Goal: Entertainment & Leisure: Browse casually

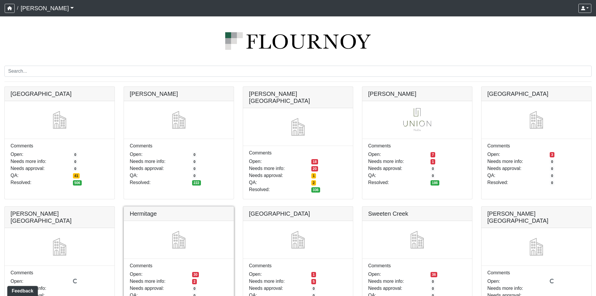
click at [214, 207] on link at bounding box center [179, 207] width 110 height 0
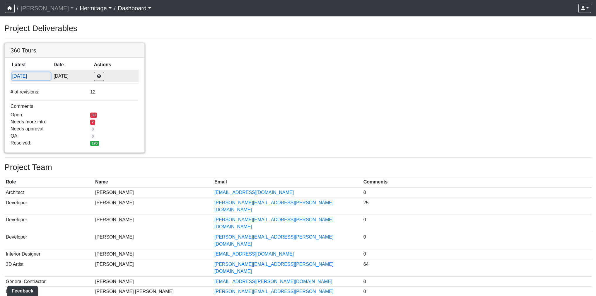
click at [26, 78] on button "[DATE]" at bounding box center [31, 76] width 39 height 8
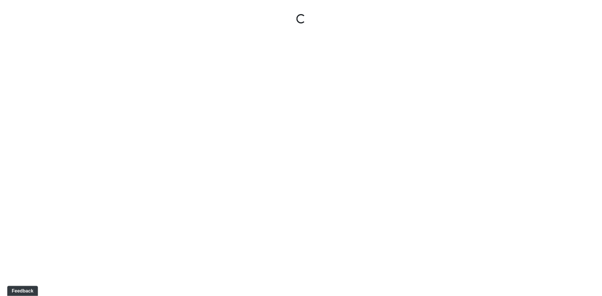
select select "oy93aZKNaQrBWGxb9eKMoQ"
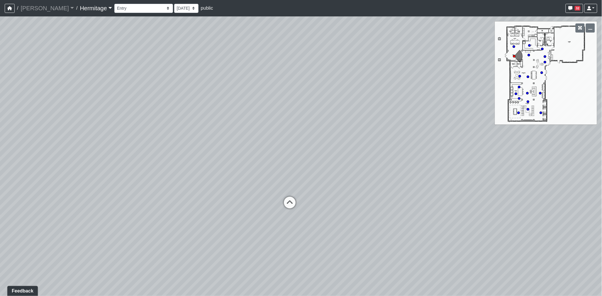
drag, startPoint x: 210, startPoint y: 174, endPoint x: 528, endPoint y: 169, distance: 317.5
click at [511, 170] on div "Loading... Leasing Desk Loading... Hallway" at bounding box center [301, 156] width 602 height 280
drag, startPoint x: 319, startPoint y: 169, endPoint x: 463, endPoint y: 175, distance: 144.0
click at [457, 175] on div "Loading... Leasing Desk Loading... Hallway" at bounding box center [301, 156] width 602 height 280
drag, startPoint x: 509, startPoint y: 207, endPoint x: 432, endPoint y: 204, distance: 77.1
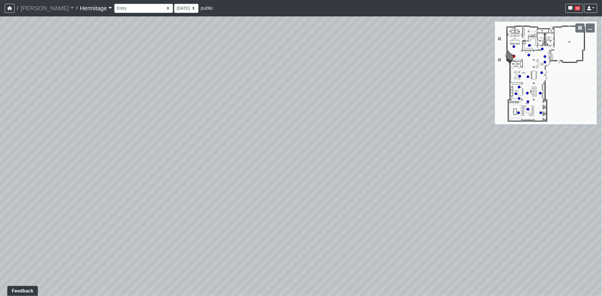
click at [432, 204] on div "Loading... Leasing Desk Loading... Hallway" at bounding box center [301, 156] width 602 height 280
drag, startPoint x: 441, startPoint y: 181, endPoint x: 305, endPoint y: 185, distance: 135.8
click at [305, 185] on div "Loading... Leasing Desk Loading... Hallway" at bounding box center [301, 156] width 602 height 280
drag, startPoint x: 413, startPoint y: 195, endPoint x: 281, endPoint y: 180, distance: 133.7
click at [236, 186] on div "Loading... Leasing Desk Loading... Hallway" at bounding box center [301, 156] width 602 height 280
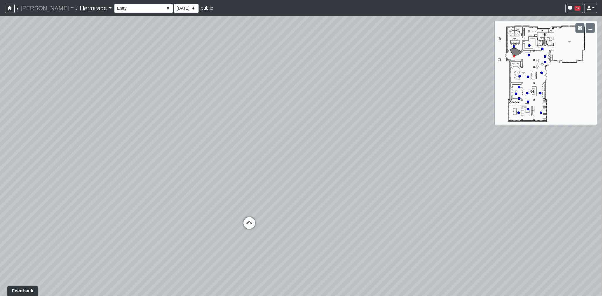
drag, startPoint x: 210, startPoint y: 178, endPoint x: 203, endPoint y: 176, distance: 7.2
click at [197, 178] on div "Loading... Leasing Desk Loading... Hallway" at bounding box center [301, 156] width 602 height 280
drag, startPoint x: 309, startPoint y: 188, endPoint x: 204, endPoint y: 186, distance: 105.0
click at [204, 186] on div "Loading... Leasing Desk Loading... Hallway" at bounding box center [301, 156] width 602 height 280
drag, startPoint x: 281, startPoint y: 191, endPoint x: 63, endPoint y: 197, distance: 217.6
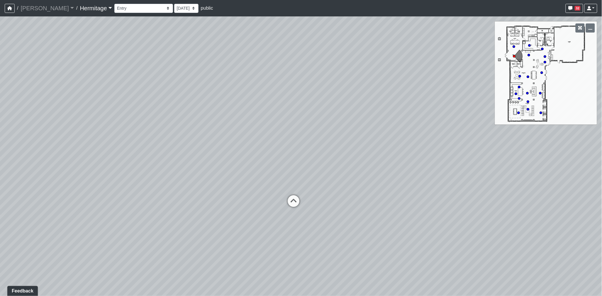
click at [63, 197] on div "Loading... Leasing Desk Loading... Hallway" at bounding box center [301, 156] width 602 height 280
drag, startPoint x: 539, startPoint y: 204, endPoint x: 279, endPoint y: 185, distance: 261.3
click at [279, 185] on div "Loading... Leasing Desk Loading... Hallway" at bounding box center [301, 156] width 602 height 280
drag, startPoint x: 364, startPoint y: 205, endPoint x: 213, endPoint y: 198, distance: 151.4
click at [213, 198] on div "Loading... Leasing Desk Loading... Hallway" at bounding box center [301, 156] width 602 height 280
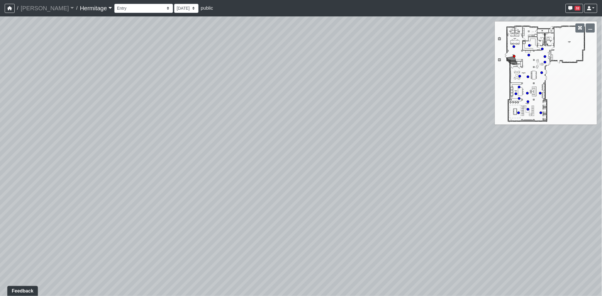
drag, startPoint x: 465, startPoint y: 208, endPoint x: 267, endPoint y: 193, distance: 198.7
click at [267, 193] on div "Loading... Leasing Desk Loading... Hallway" at bounding box center [301, 156] width 602 height 280
drag, startPoint x: 268, startPoint y: 193, endPoint x: 566, endPoint y: 198, distance: 298.7
click at [566, 198] on div "Loading... Leasing Desk Loading... Hallway" at bounding box center [301, 156] width 602 height 280
drag, startPoint x: 337, startPoint y: 169, endPoint x: 533, endPoint y: 178, distance: 195.7
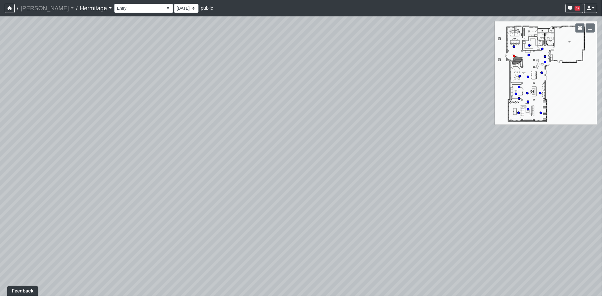
click at [533, 178] on div "Loading... Leasing Desk Loading... Hallway" at bounding box center [301, 156] width 602 height 280
drag, startPoint x: 427, startPoint y: 171, endPoint x: 559, endPoint y: 169, distance: 132.5
click at [558, 169] on div "Loading... Leasing Desk Loading... Hallway" at bounding box center [301, 156] width 602 height 280
drag, startPoint x: 363, startPoint y: 168, endPoint x: 574, endPoint y: 181, distance: 211.1
click at [574, 181] on div "Loading... Leasing Desk Loading... Hallway" at bounding box center [301, 156] width 602 height 280
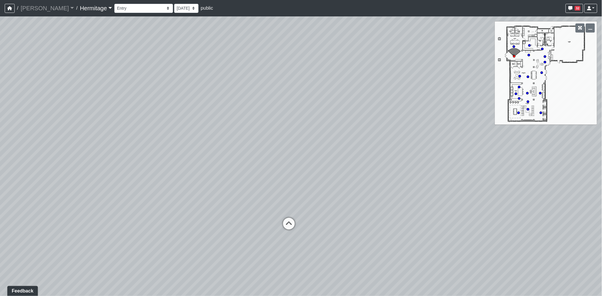
click at [40, 43] on div "Loading... Leasing Desk Loading... Hallway" at bounding box center [301, 156] width 602 height 280
